Goal: Book appointment/travel/reservation

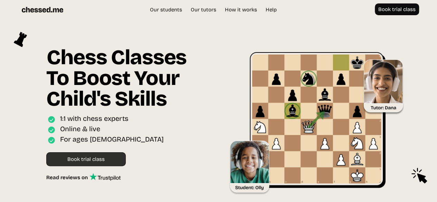
click at [86, 161] on link "Book trial class" at bounding box center [85, 159] width 79 height 14
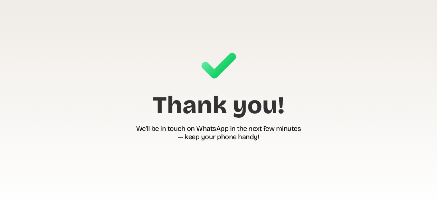
scroll to position [29, 0]
